Goal: Information Seeking & Learning: Find contact information

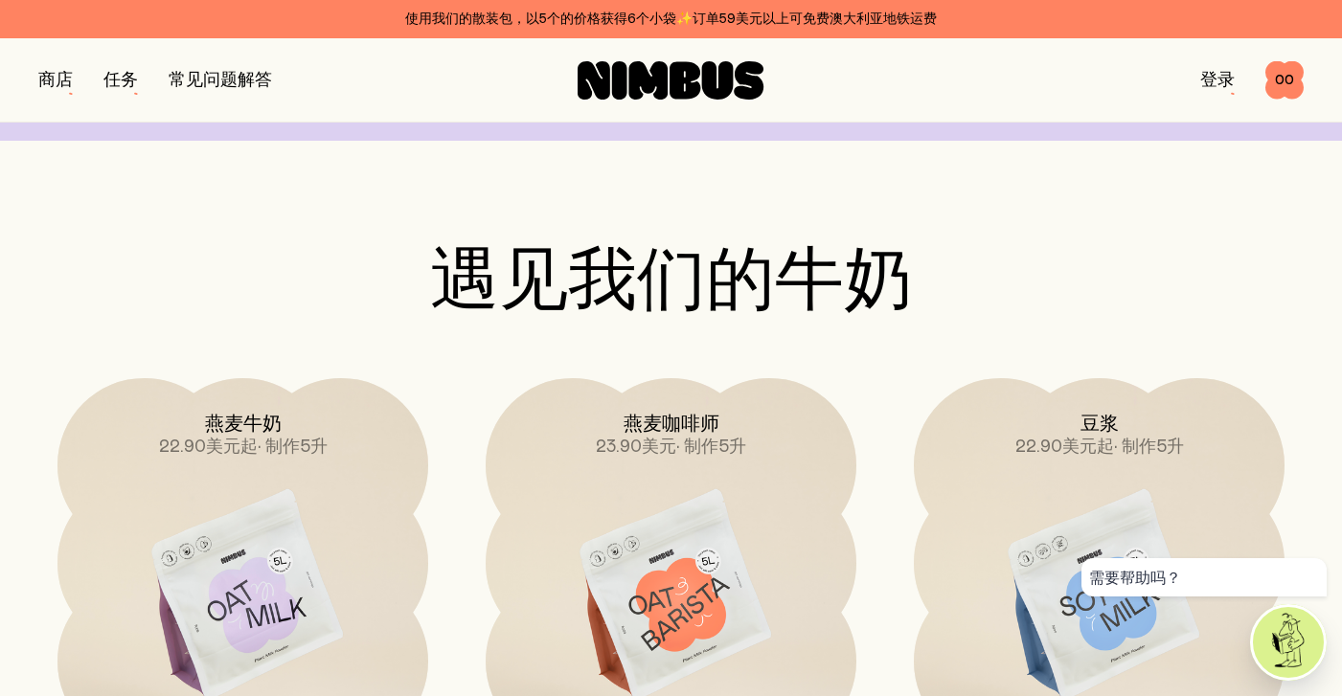
scroll to position [1412, 0]
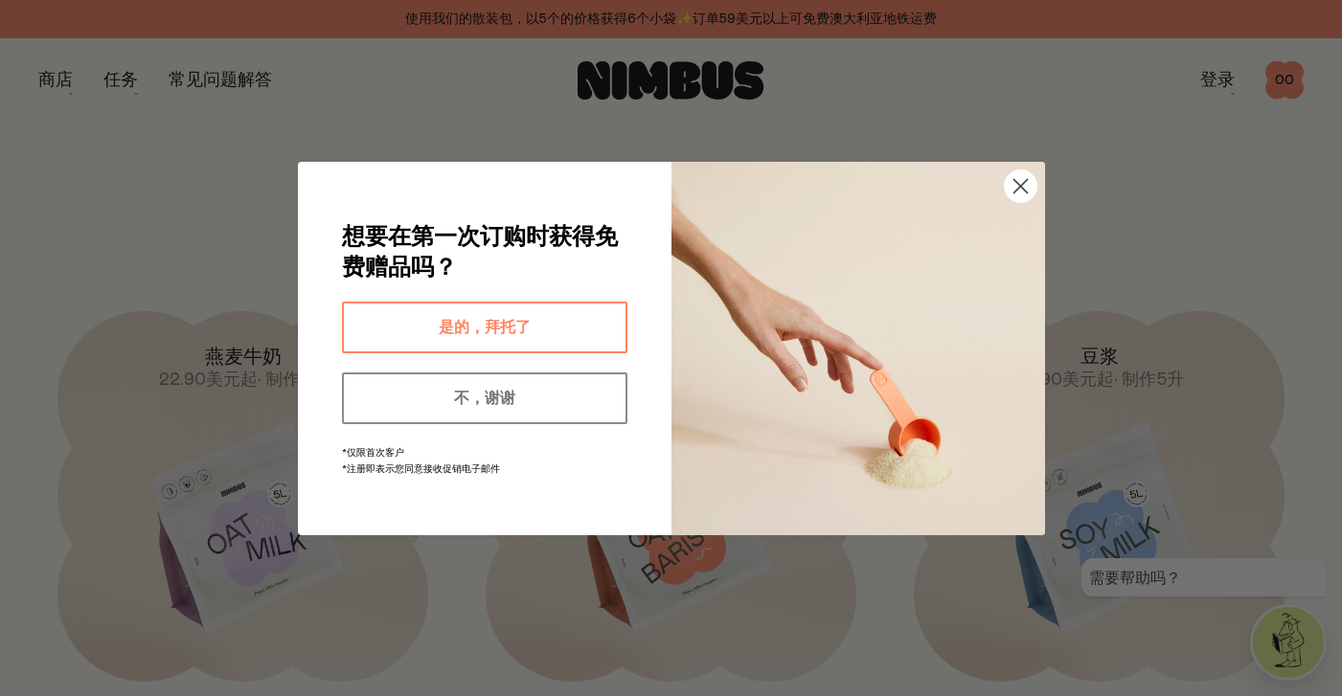
click at [1023, 186] on circle "关闭对话框" at bounding box center [1020, 186] width 32 height 32
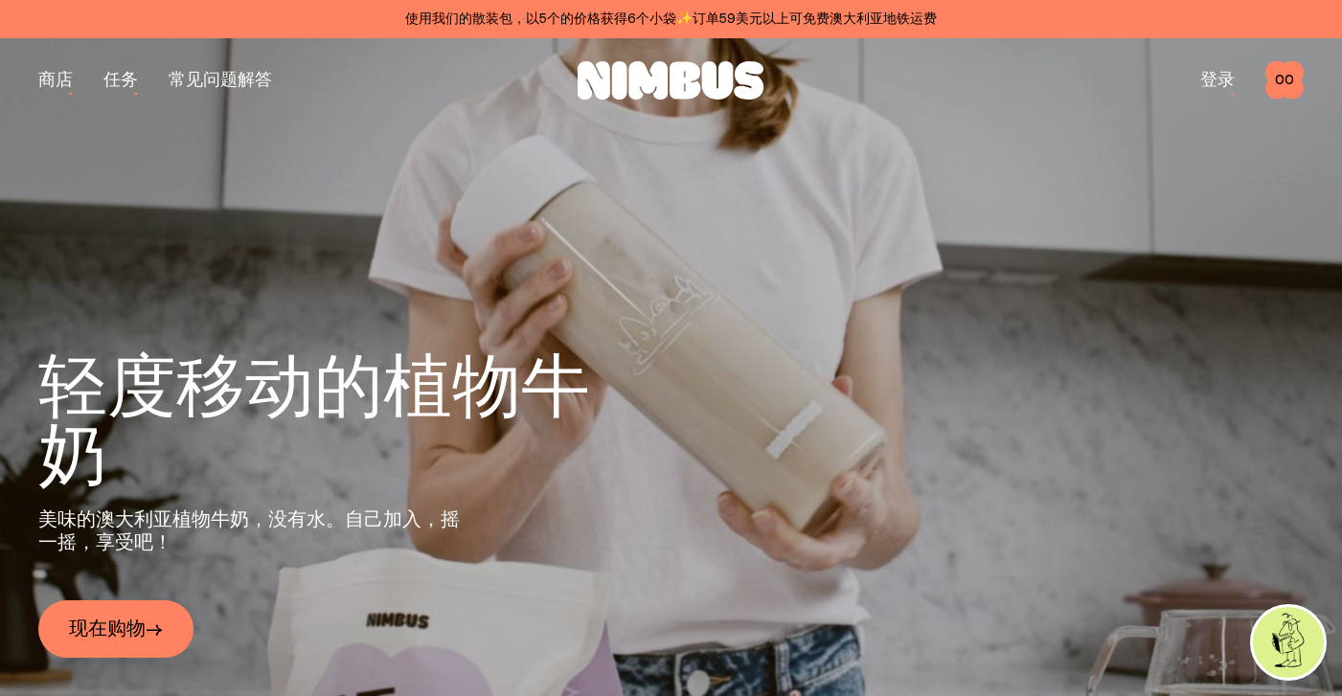
scroll to position [0, 0]
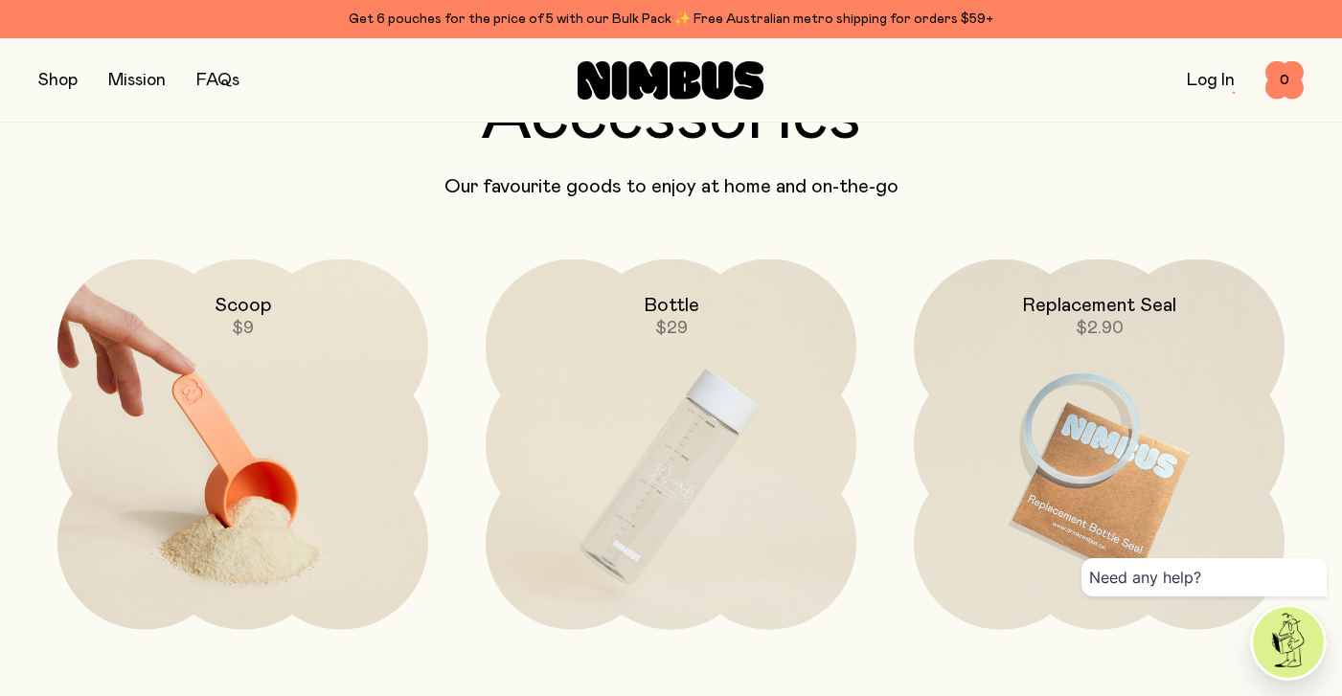
scroll to position [4692, 0]
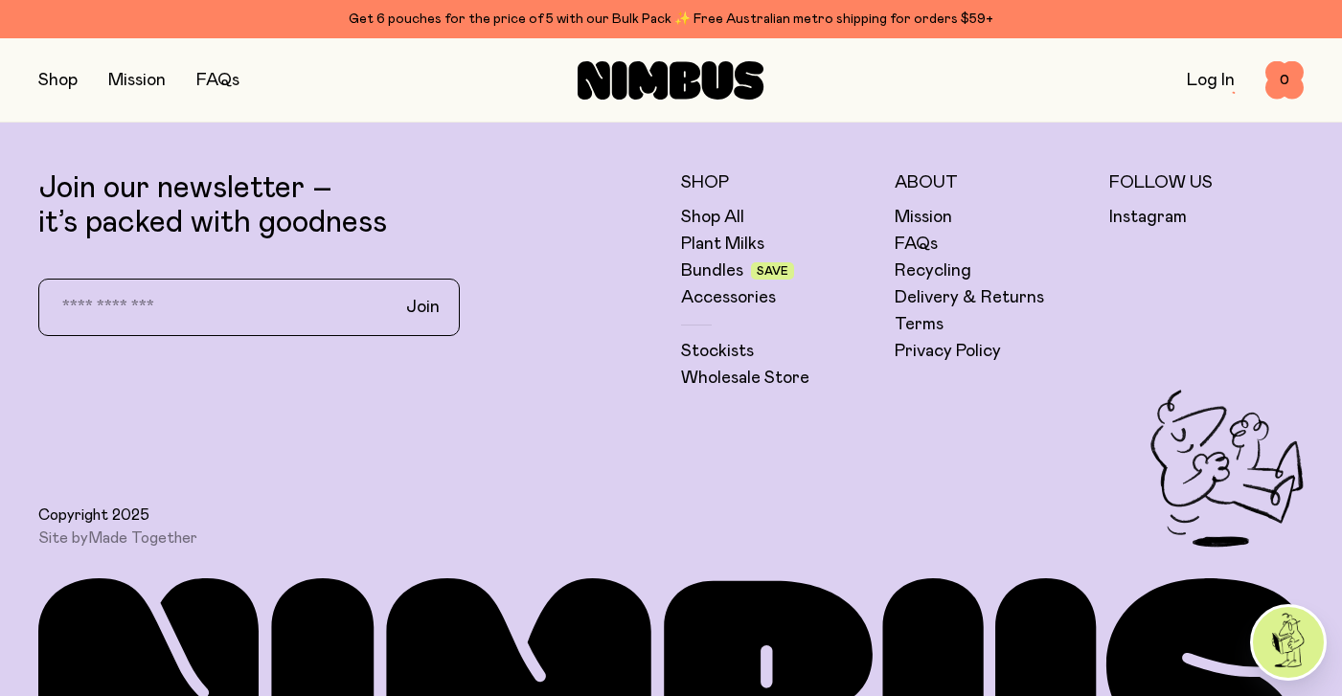
click at [940, 194] on h5 "About" at bounding box center [992, 182] width 195 height 23
click at [937, 190] on h5 "About" at bounding box center [992, 182] width 195 height 23
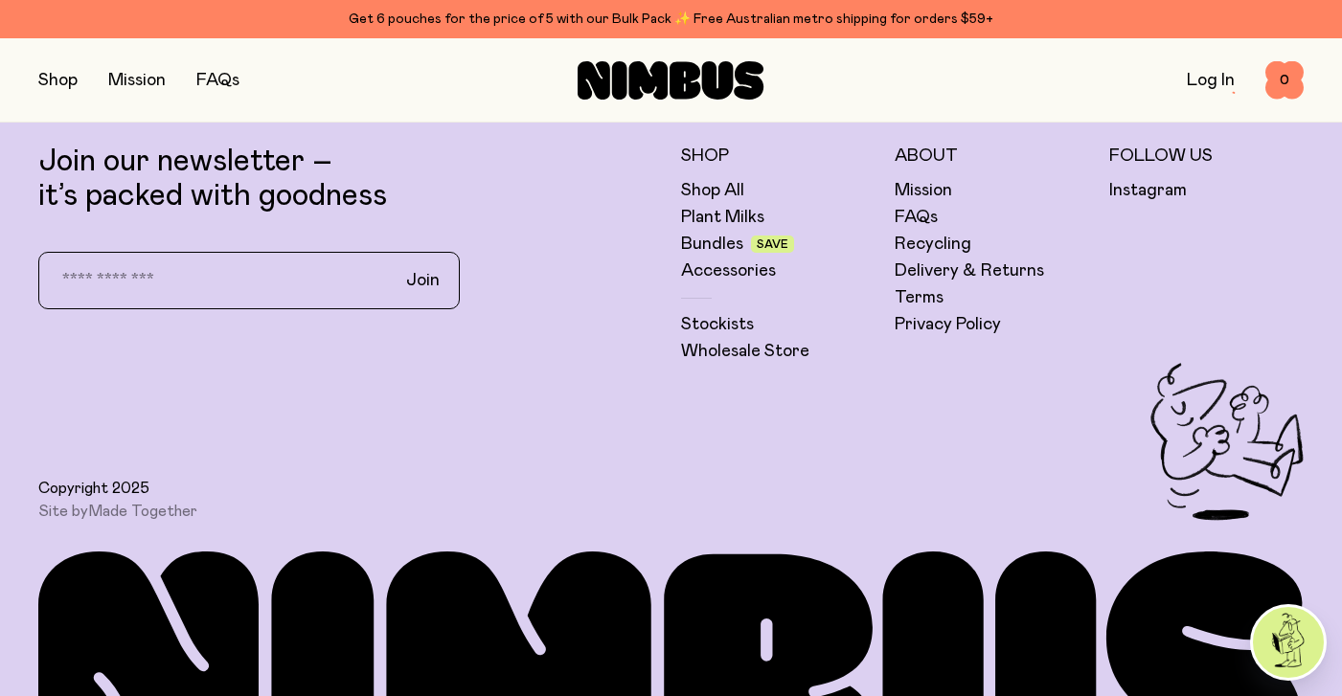
scroll to position [4691, 0]
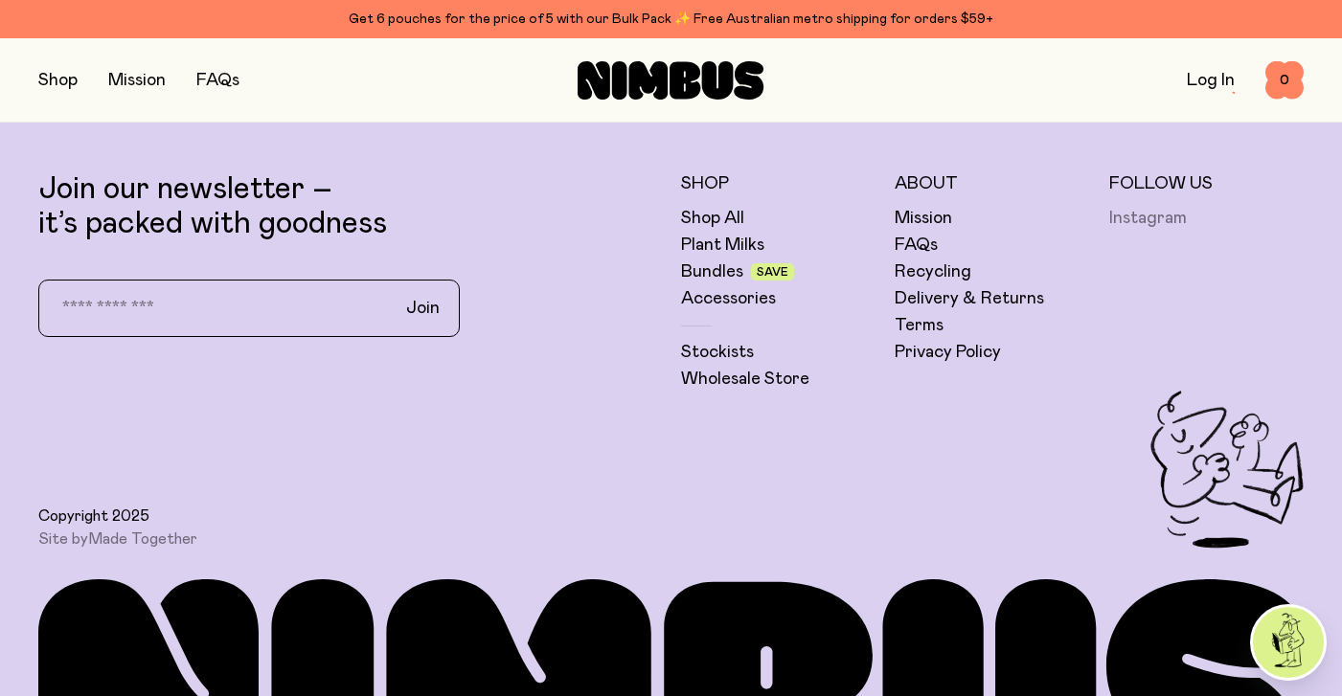
click at [1125, 230] on link "Instagram" at bounding box center [1148, 218] width 78 height 23
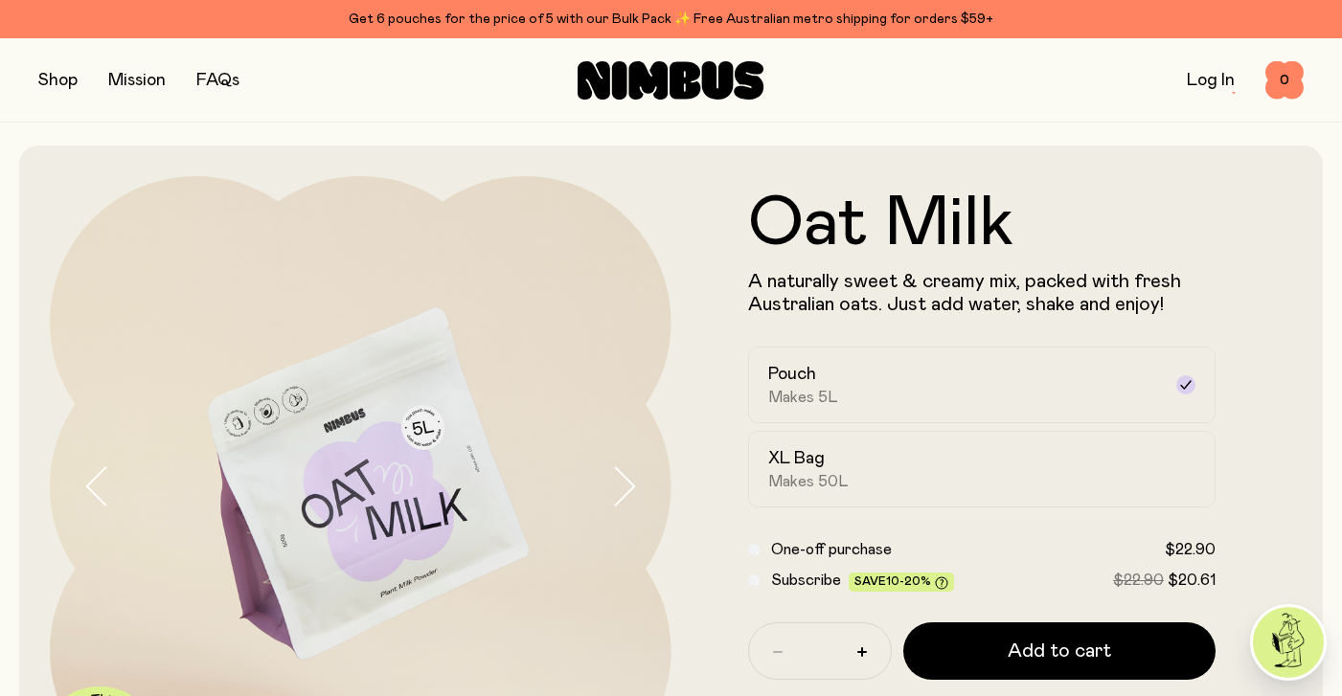
scroll to position [0, 0]
click at [221, 80] on link "FAQs" at bounding box center [217, 80] width 43 height 17
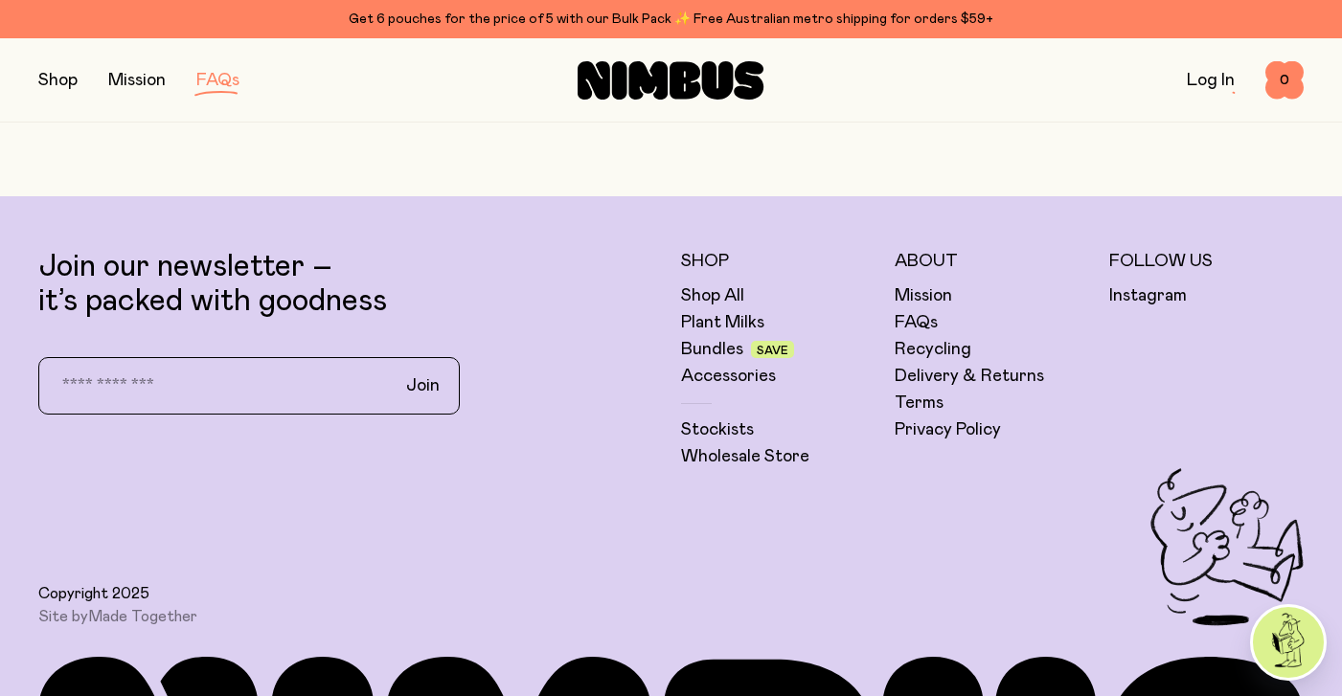
scroll to position [3559, 0]
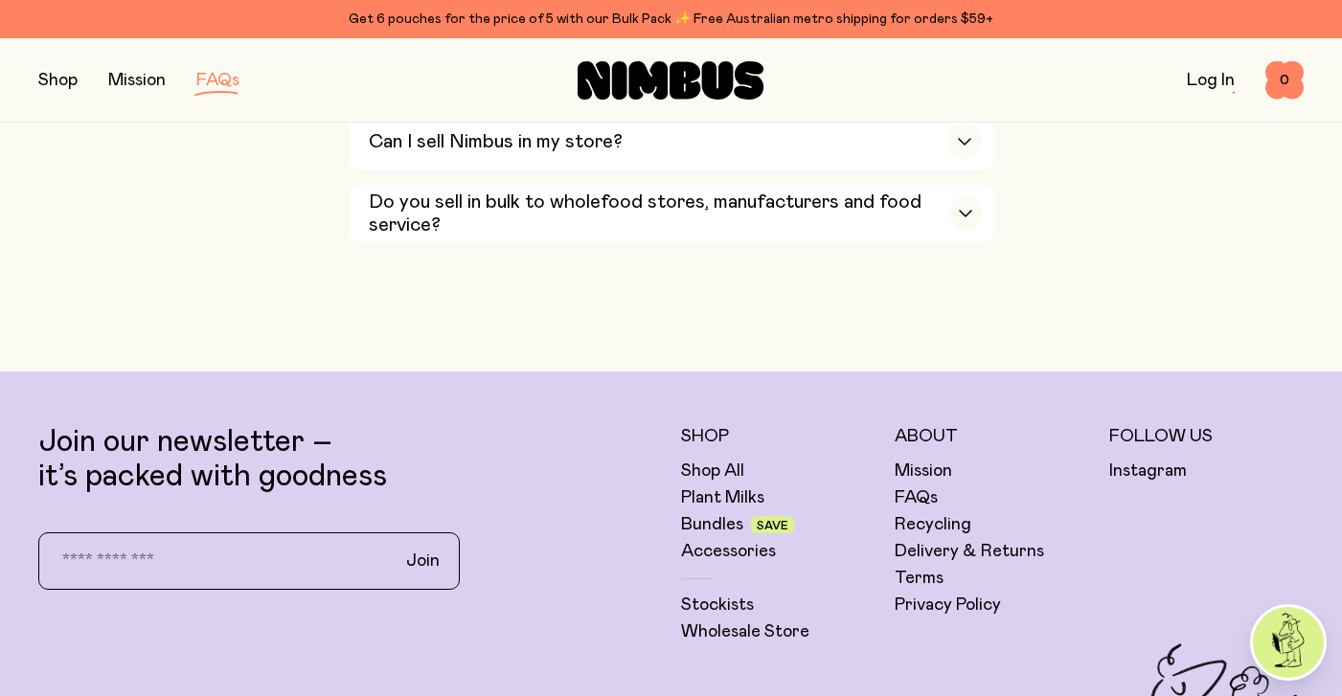
click at [236, 541] on input "email" at bounding box center [211, 561] width 336 height 40
click at [235, 541] on input "email" at bounding box center [211, 561] width 336 height 40
click at [941, 513] on link "Recycling" at bounding box center [933, 524] width 77 height 23
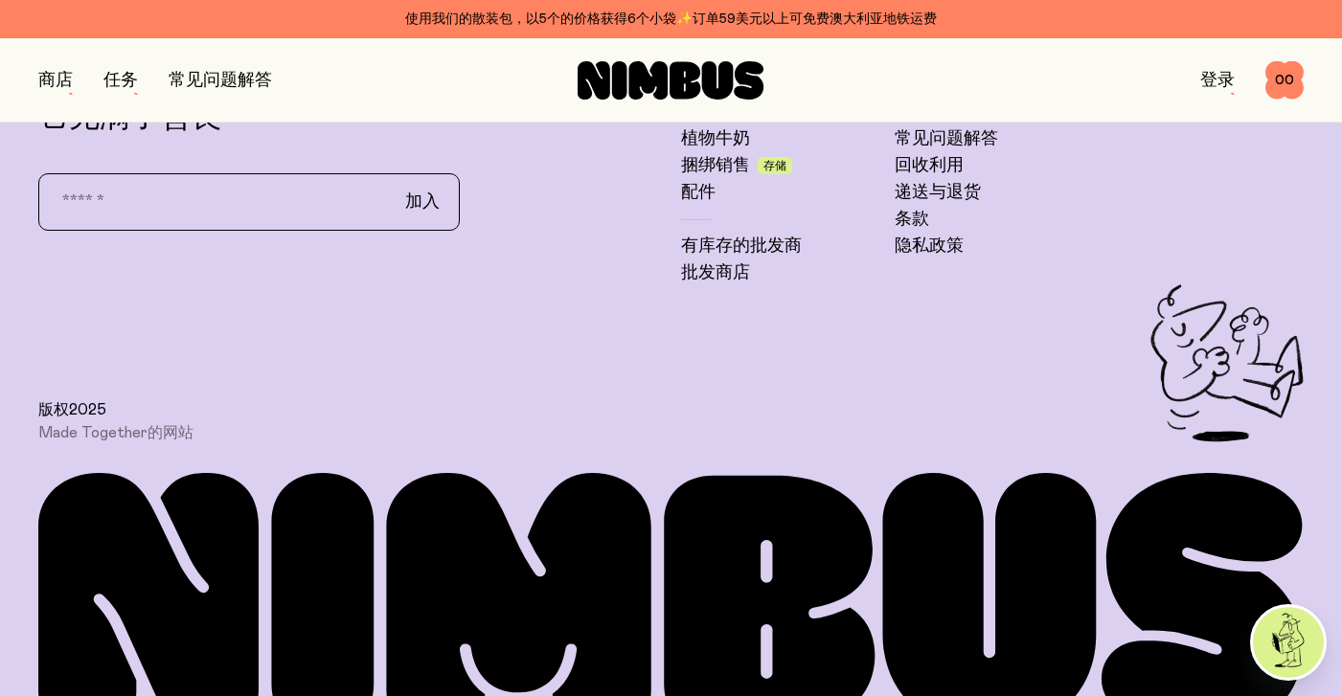
scroll to position [1757, 0]
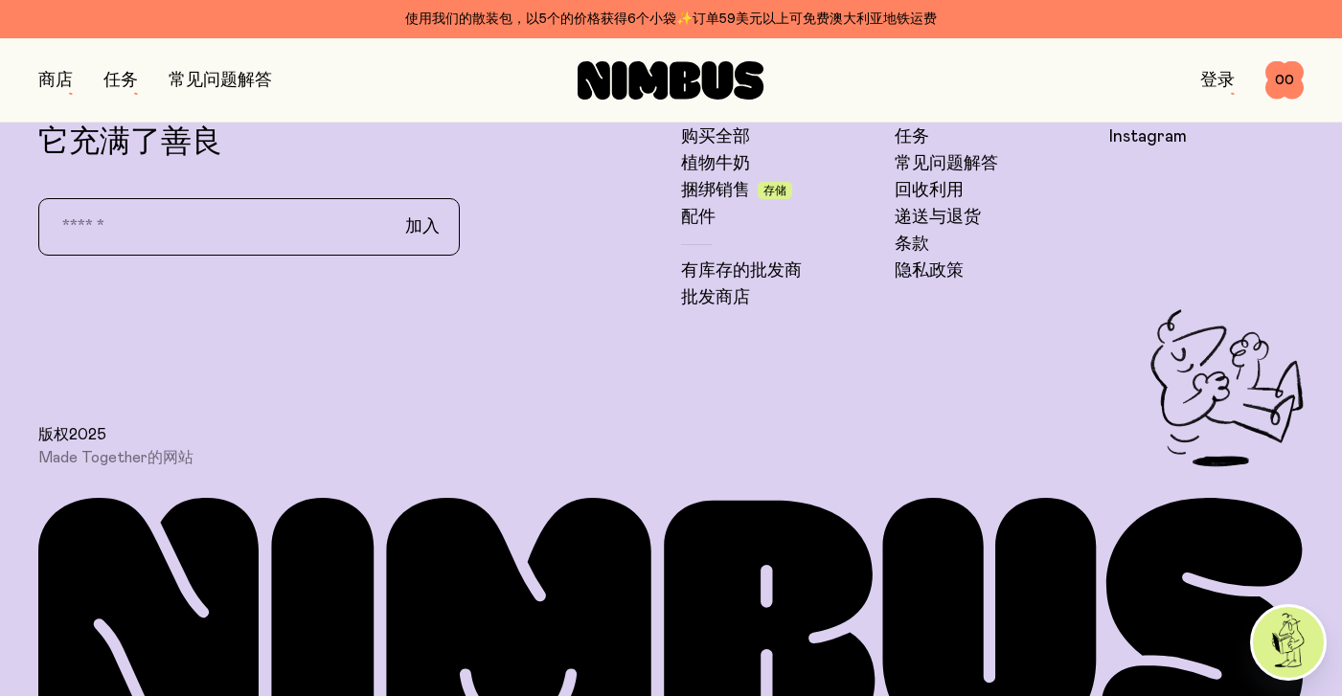
click at [216, 211] on input "email" at bounding box center [210, 227] width 335 height 40
type input "*"
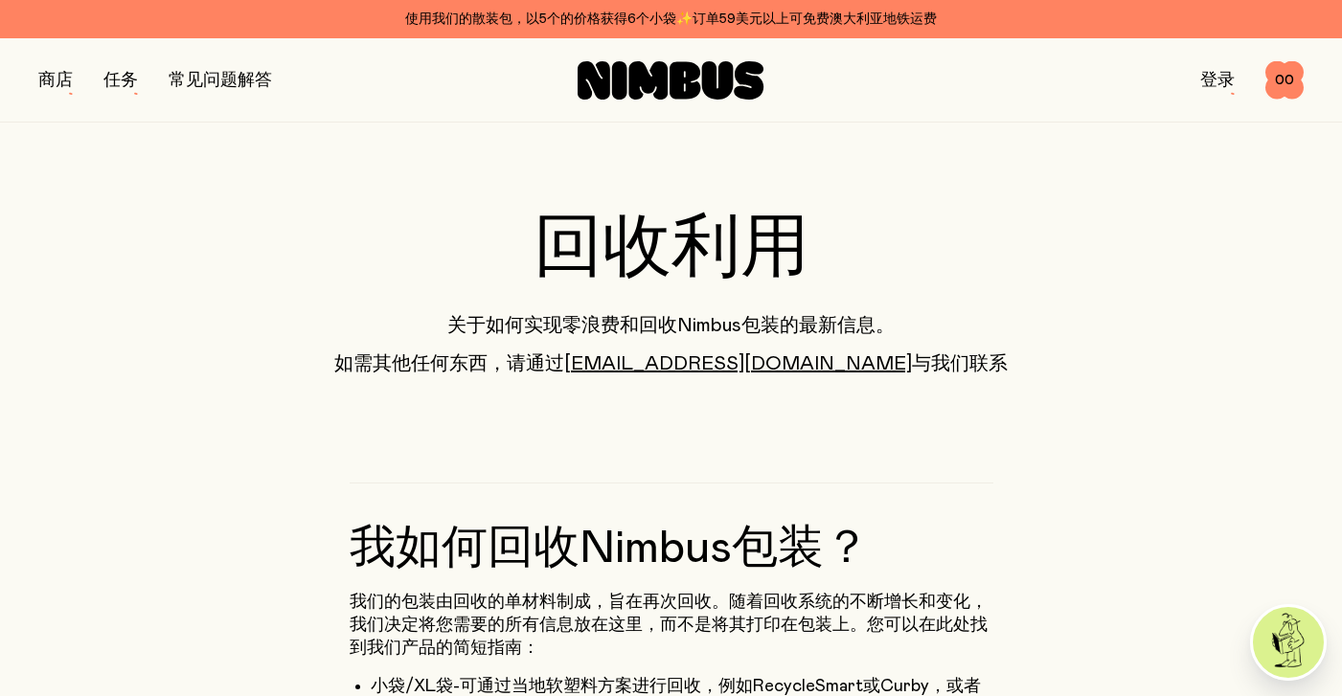
scroll to position [0, 0]
click at [120, 81] on link "任务" at bounding box center [120, 80] width 34 height 17
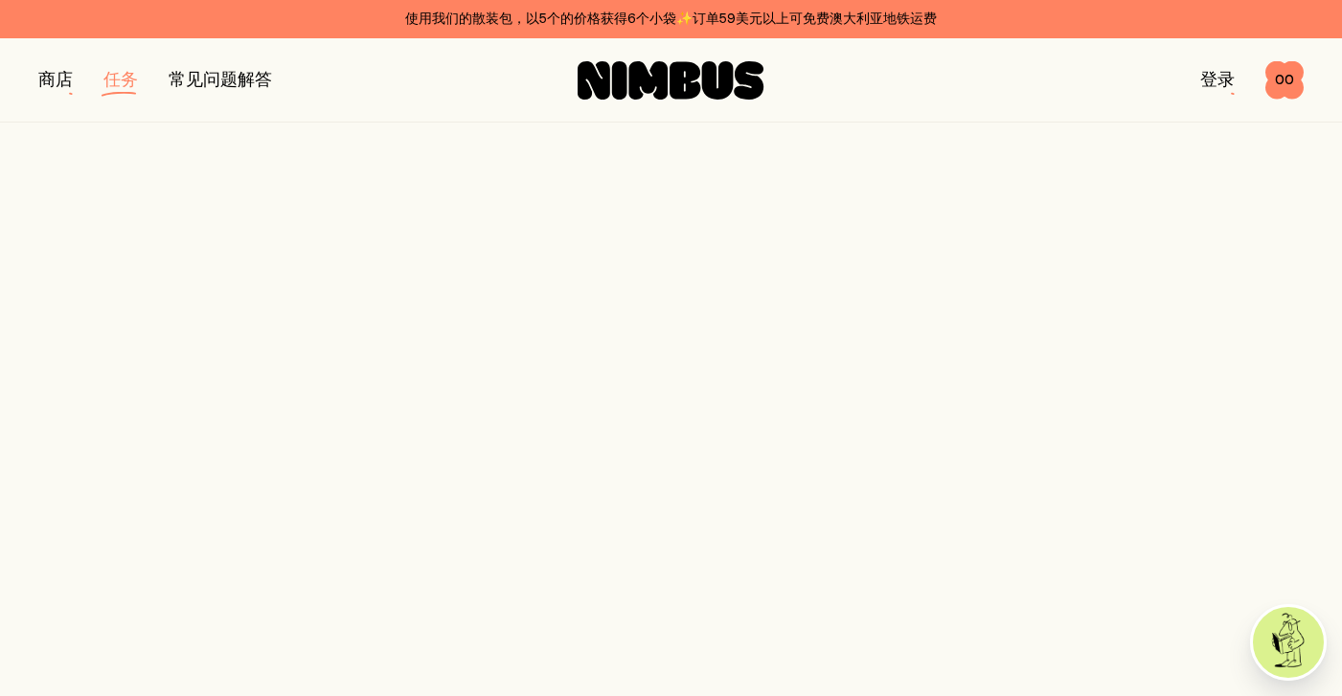
click at [221, 80] on link "常见问题解答" at bounding box center [220, 80] width 103 height 17
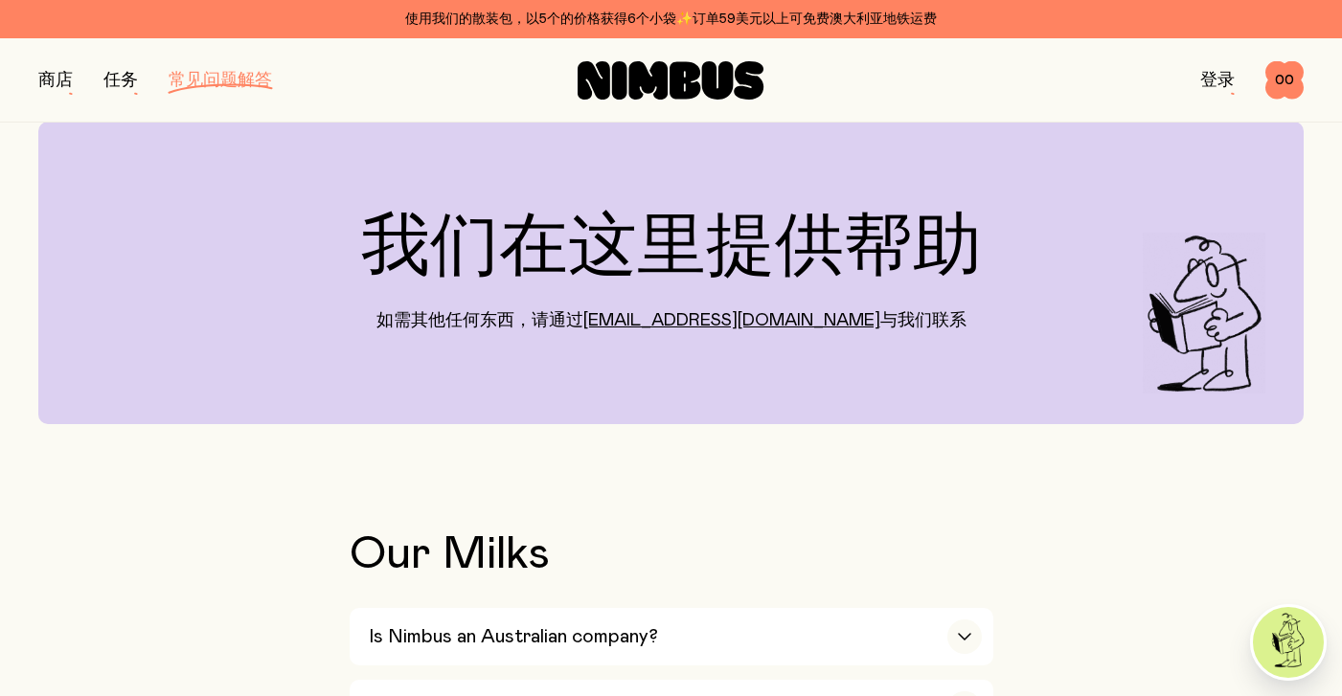
scroll to position [45, 0]
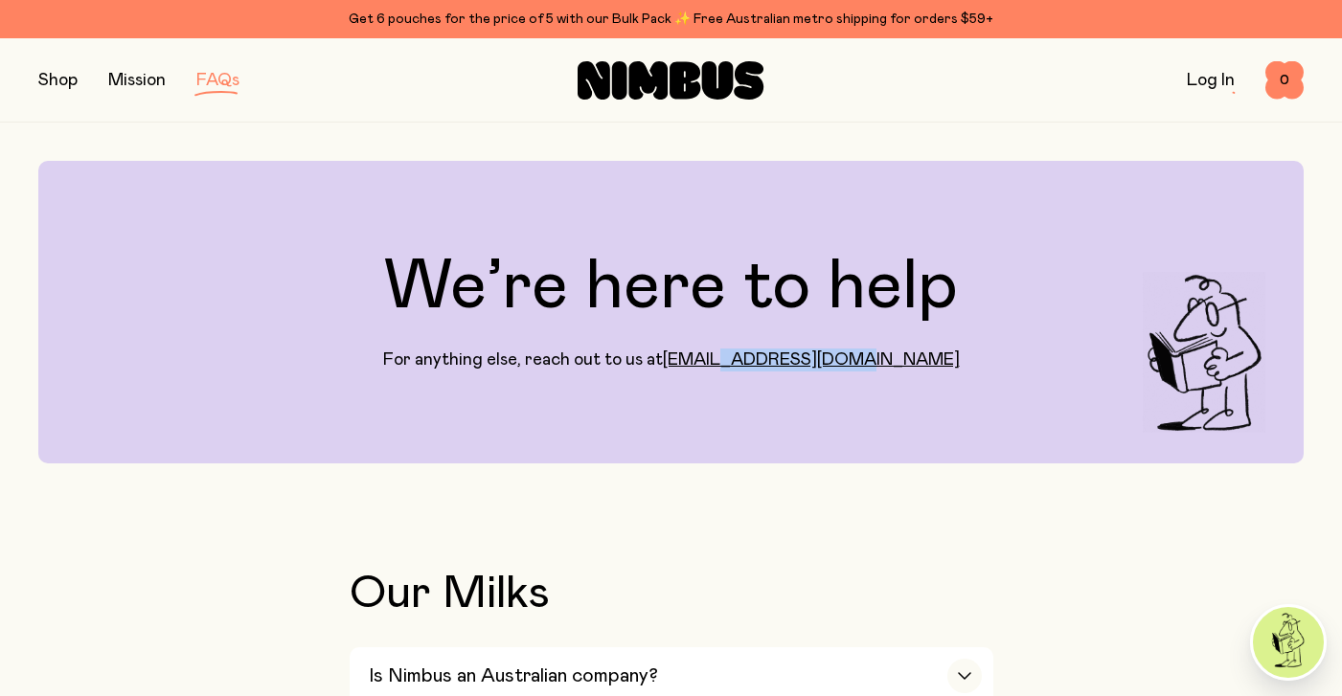
drag, startPoint x: 909, startPoint y: 353, endPoint x: 781, endPoint y: 351, distance: 128.4
click at [781, 351] on div "We’re here to help For anything else, reach out to us at hello@drinknimbus.co" at bounding box center [670, 312] width 1265 height 303
click at [781, 351] on p "For anything else, reach out to us at hello@drinknimbus.co" at bounding box center [671, 360] width 577 height 23
click at [770, 372] on div "We’re here to help For anything else, reach out to us at hello@drinknimbus.co" at bounding box center [670, 312] width 1265 height 303
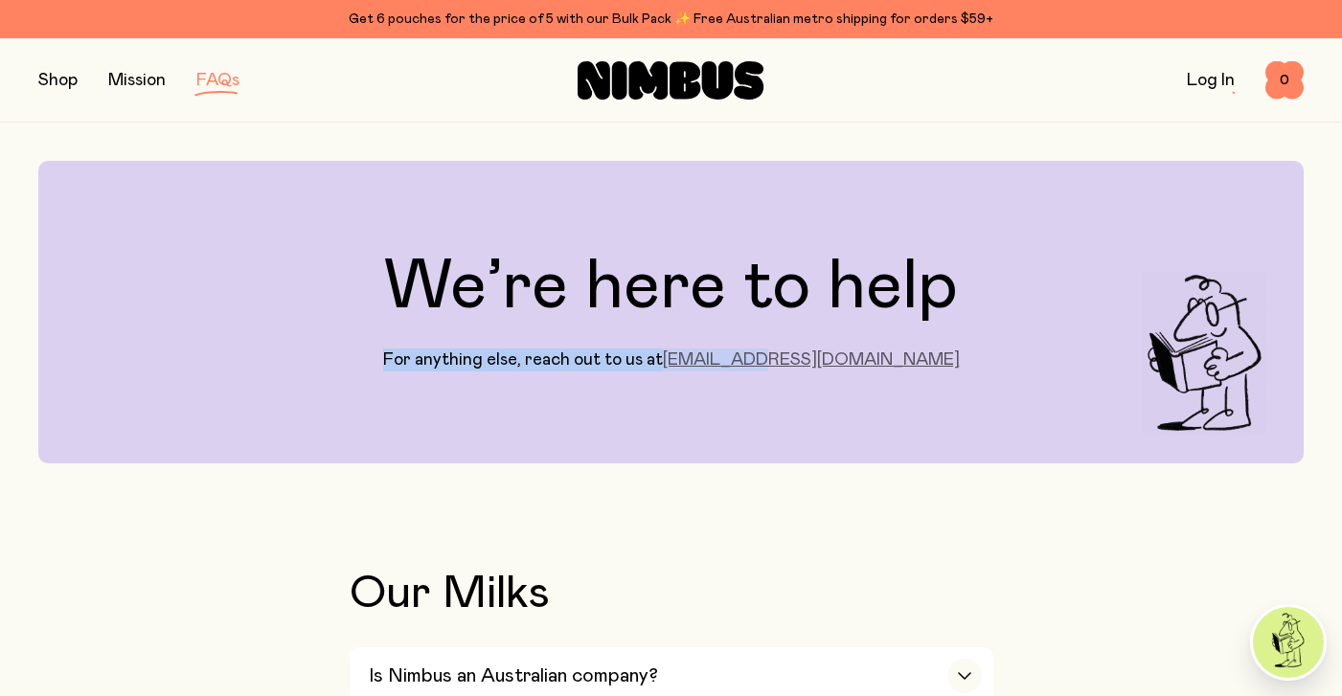
drag, startPoint x: 724, startPoint y: 347, endPoint x: 801, endPoint y: 353, distance: 76.9
click at [802, 354] on div "We’re here to help For anything else, reach out to us at hello@drinknimbus.co" at bounding box center [670, 312] width 1265 height 303
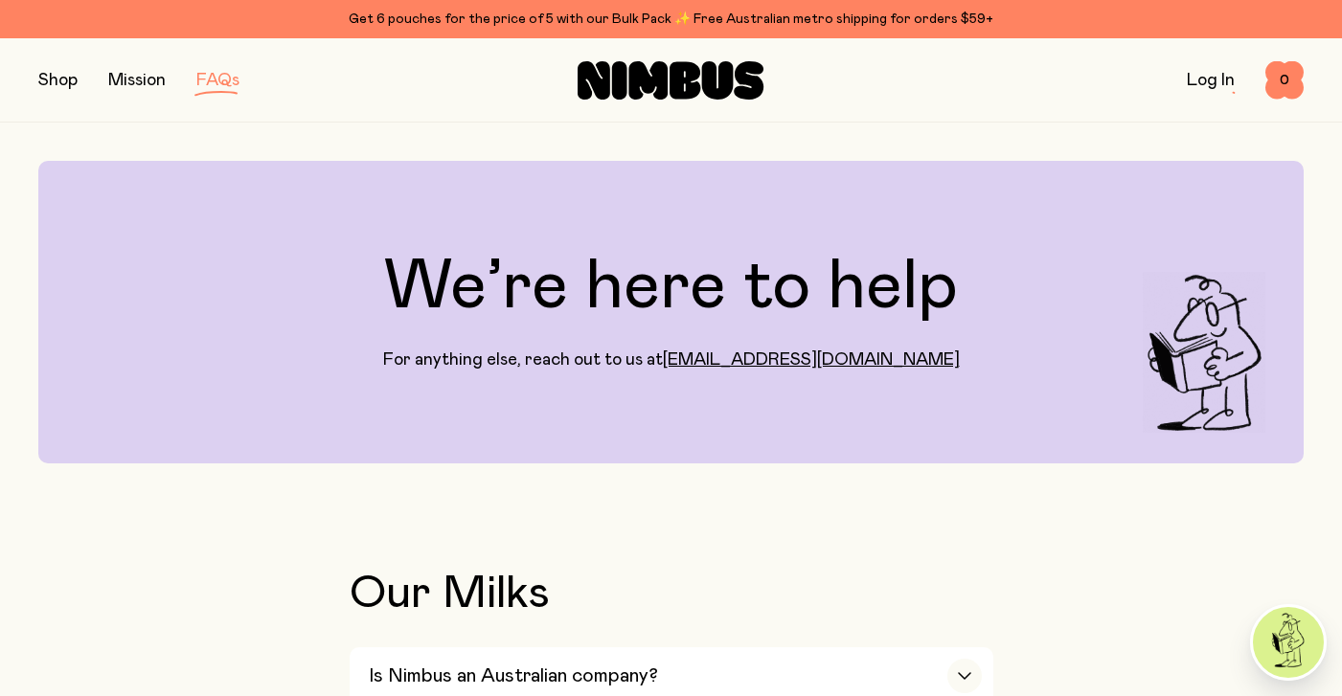
click at [854, 351] on p "For anything else, reach out to us at hello@drinknimbus.co" at bounding box center [671, 360] width 577 height 23
click at [854, 360] on link "[EMAIL_ADDRESS][DOMAIN_NAME]" at bounding box center [811, 360] width 297 height 17
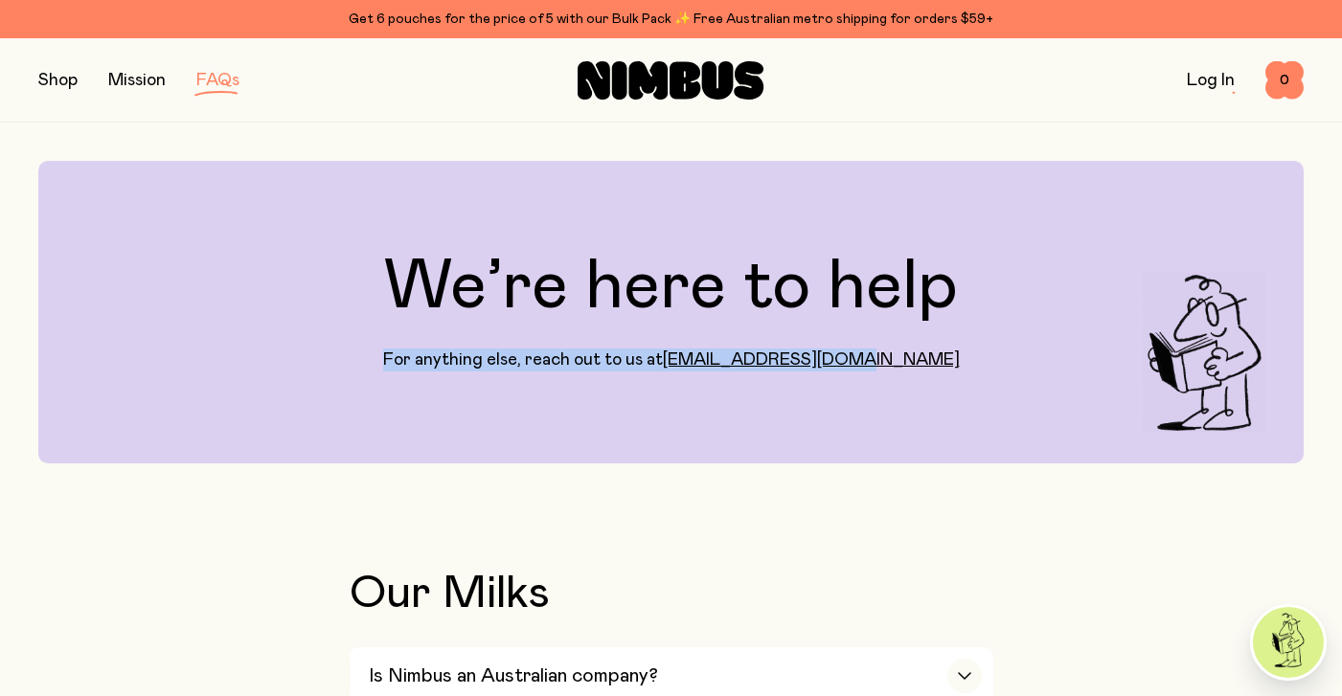
copy div "We’re here to help For anything else, reach out to us at hello@drinknimbus.co"
drag, startPoint x: 736, startPoint y: 330, endPoint x: 923, endPoint y: 357, distance: 189.6
click at [923, 357] on div "We’re here to help For anything else, reach out to us at hello@drinknimbus.co" at bounding box center [670, 312] width 1265 height 303
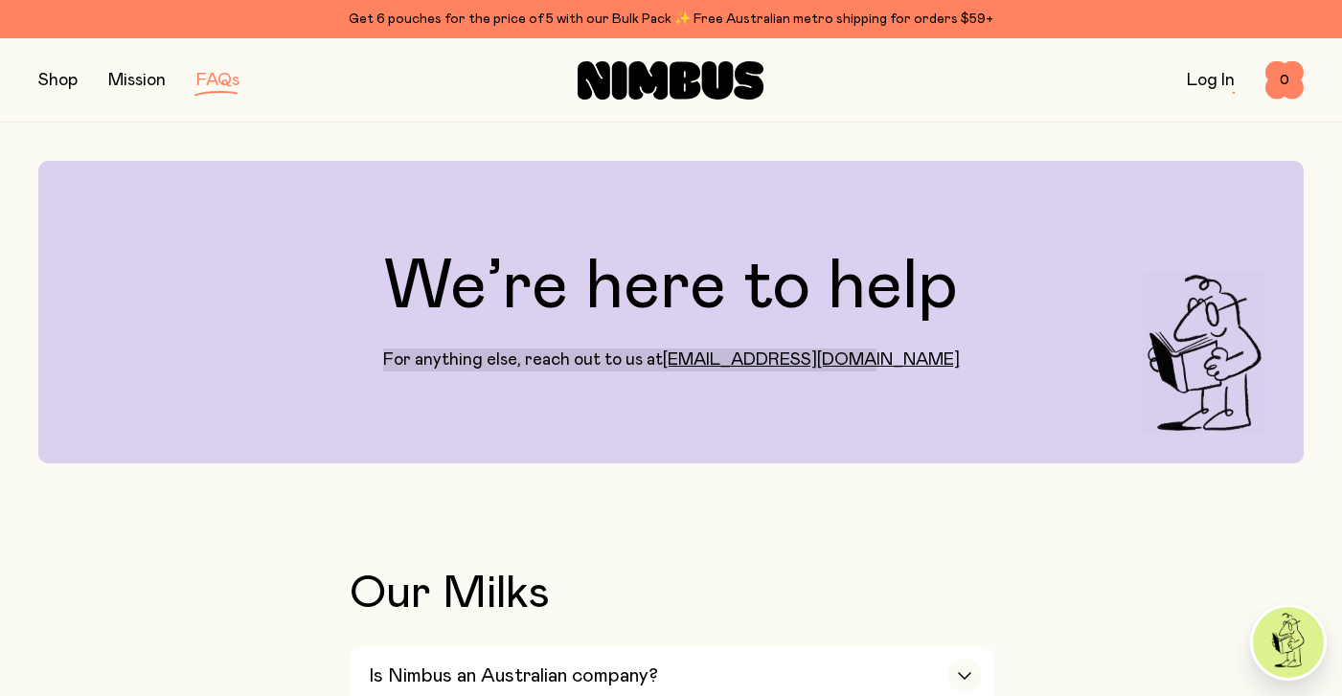
drag, startPoint x: 835, startPoint y: 686, endPoint x: 1025, endPoint y: 272, distance: 455.2
click at [1025, 272] on div "We’re here to help For anything else, reach out to us at hello@drinknimbus.co" at bounding box center [670, 312] width 1265 height 303
click at [899, 438] on div "We’re here to help For anything else, reach out to us at hello@drinknimbus.co" at bounding box center [670, 312] width 1265 height 303
